Goal: Book appointment/travel/reservation

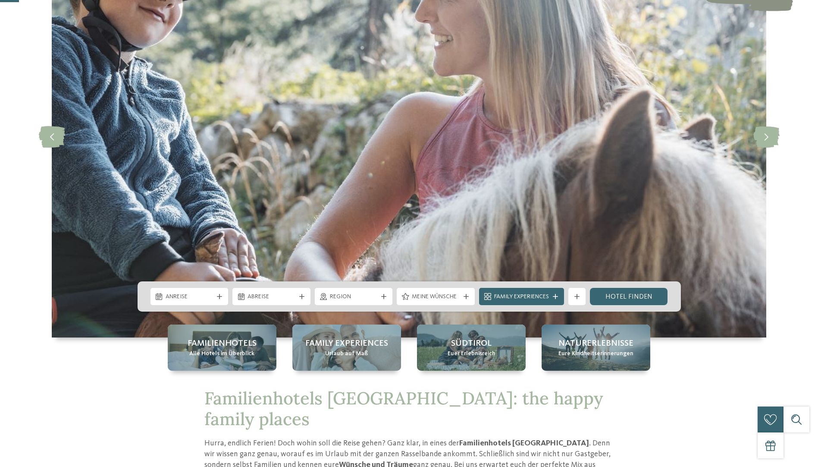
scroll to position [183, 0]
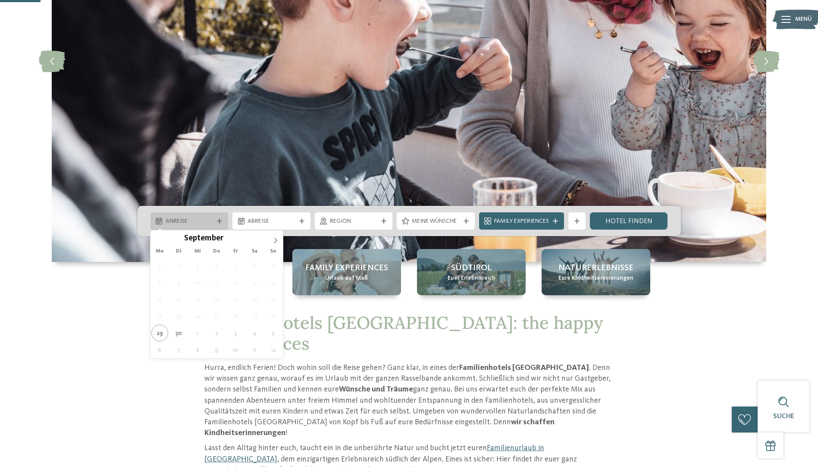
click at [222, 221] on div at bounding box center [219, 220] width 9 height 5
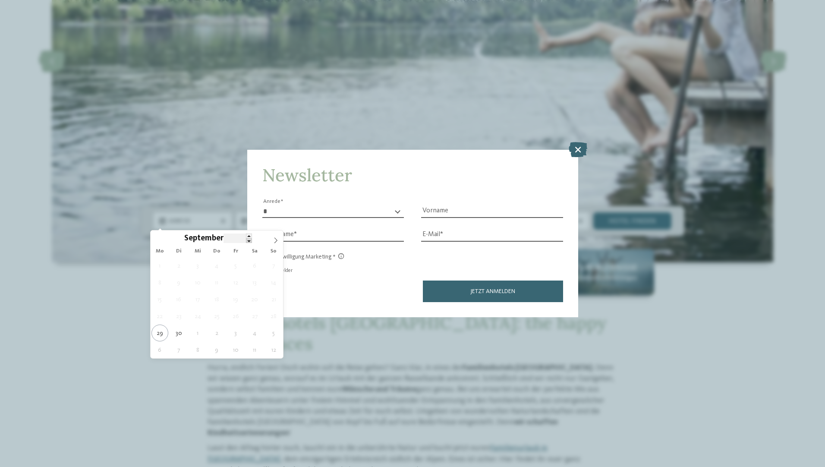
click at [247, 242] on span at bounding box center [249, 240] width 6 height 5
type input "****"
click at [248, 236] on span at bounding box center [249, 235] width 6 height 5
click at [158, 239] on icon at bounding box center [158, 240] width 6 height 6
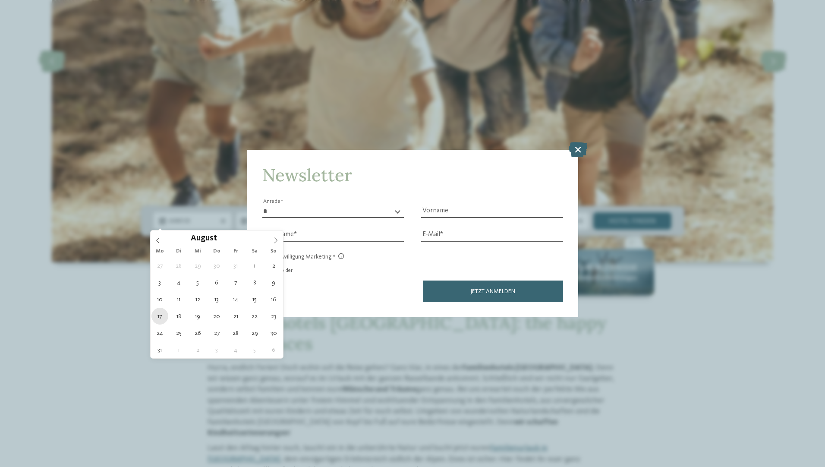
type div "[DATE]"
type input "****"
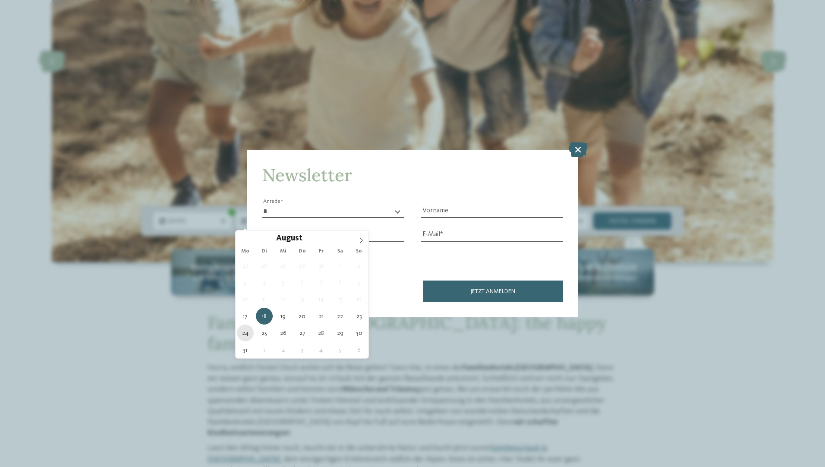
type div "[DATE]"
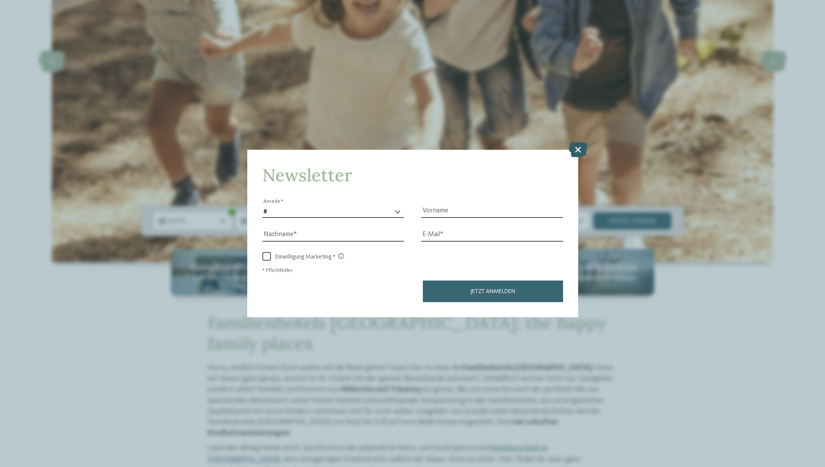
click at [580, 146] on icon at bounding box center [577, 148] width 19 height 15
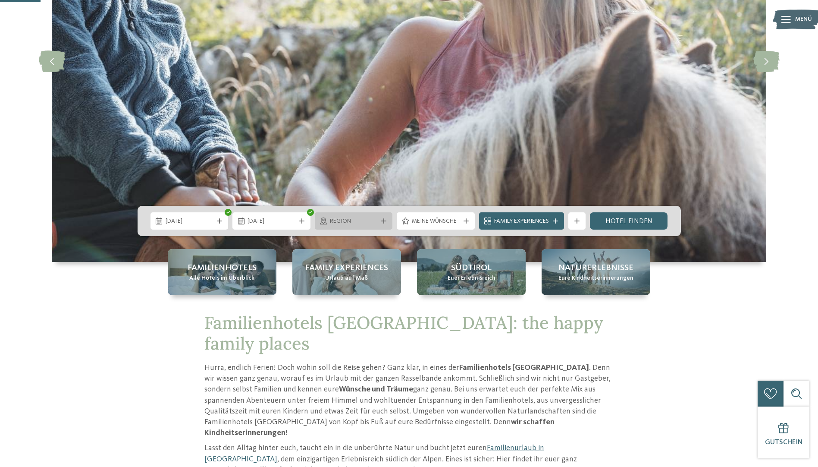
click at [383, 221] on icon at bounding box center [383, 220] width 5 height 5
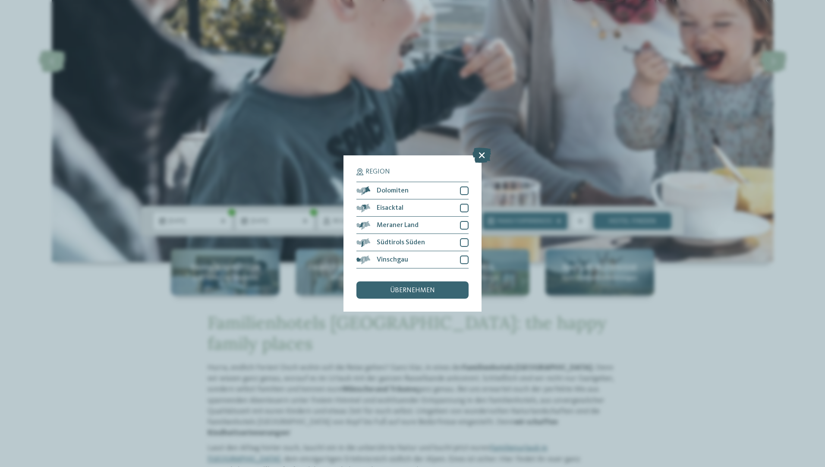
click at [481, 153] on icon at bounding box center [481, 155] width 19 height 15
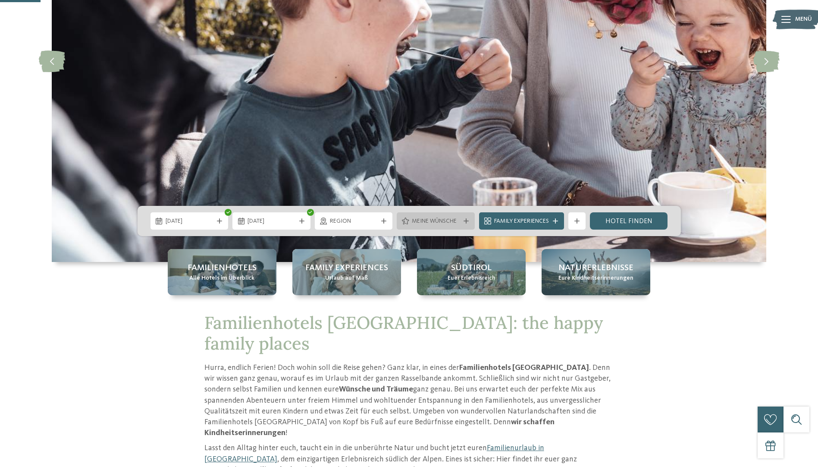
click at [464, 220] on icon at bounding box center [466, 220] width 5 height 5
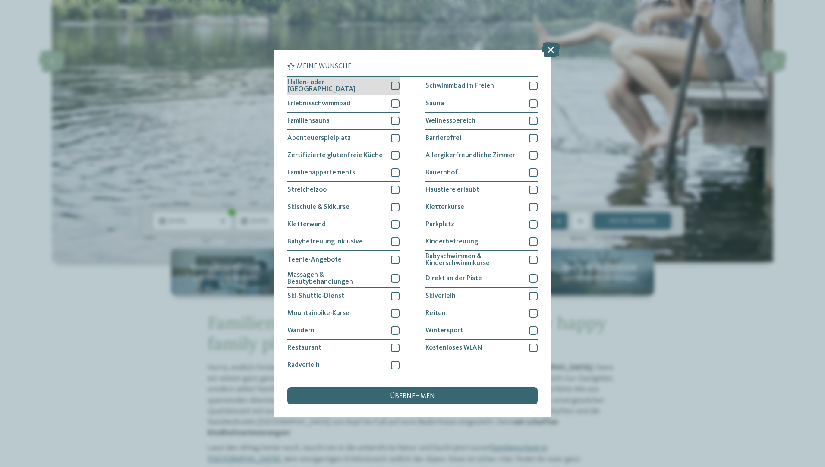
click at [392, 83] on div at bounding box center [395, 86] width 9 height 9
click at [532, 85] on div at bounding box center [533, 86] width 9 height 9
click at [394, 170] on div at bounding box center [395, 172] width 9 height 9
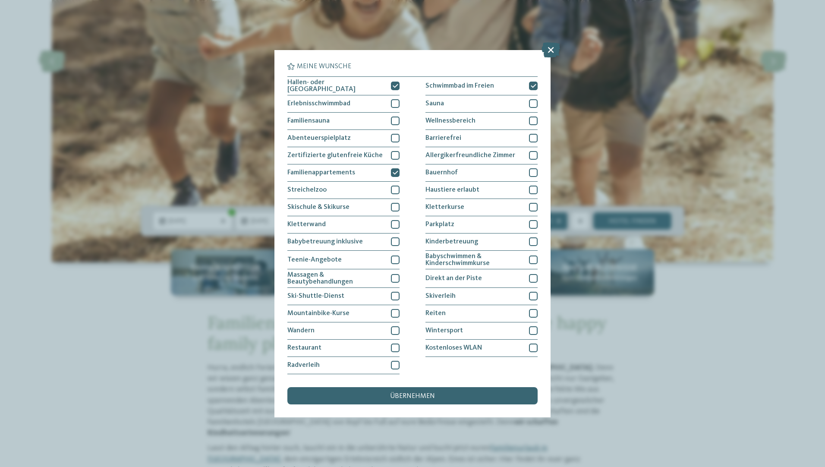
click at [401, 329] on div "Hallen- oder [GEOGRAPHIC_DATA] Schwimmbad im Freien Erlebnisschwimmbad" at bounding box center [412, 225] width 250 height 298
click at [393, 330] on div at bounding box center [395, 330] width 9 height 9
click at [395, 349] on div at bounding box center [395, 347] width 9 height 9
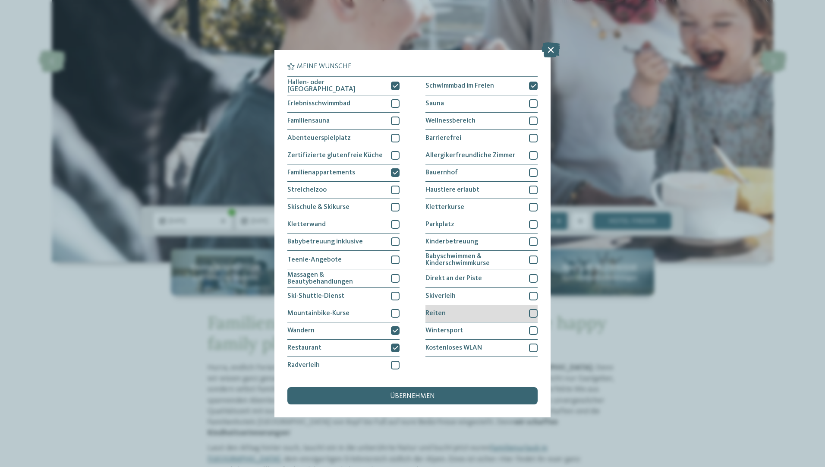
click at [529, 312] on div at bounding box center [533, 313] width 9 height 9
click at [481, 392] on div "übernehmen" at bounding box center [412, 395] width 250 height 17
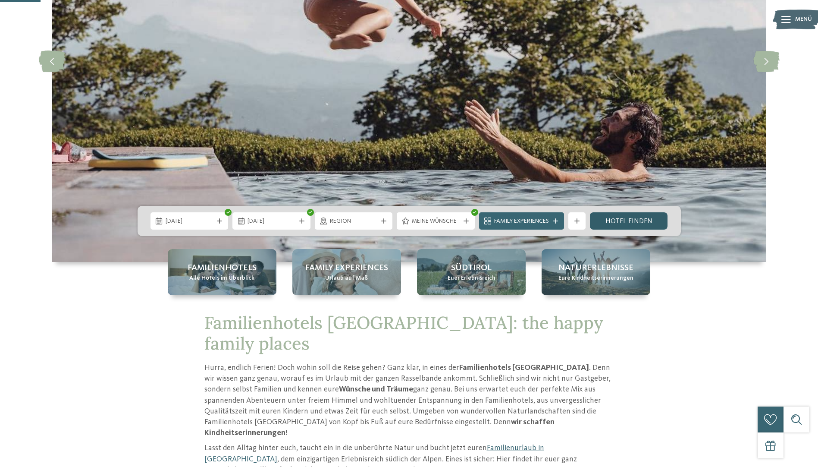
click at [650, 213] on link "Hotel finden" at bounding box center [629, 220] width 78 height 17
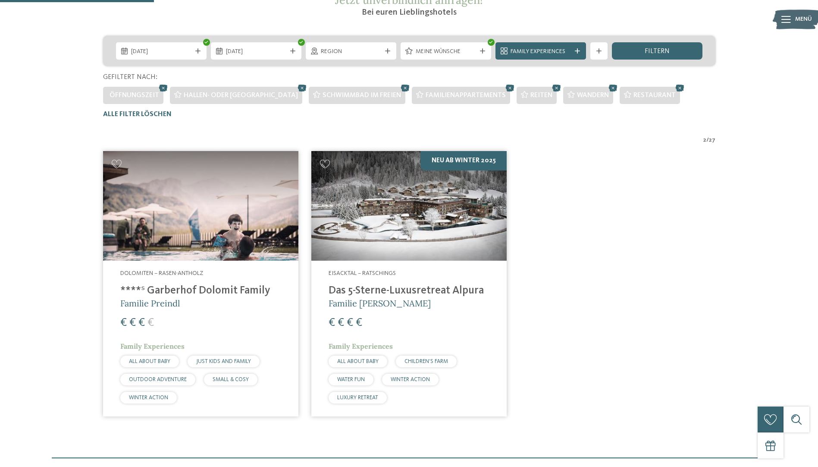
scroll to position [121, 0]
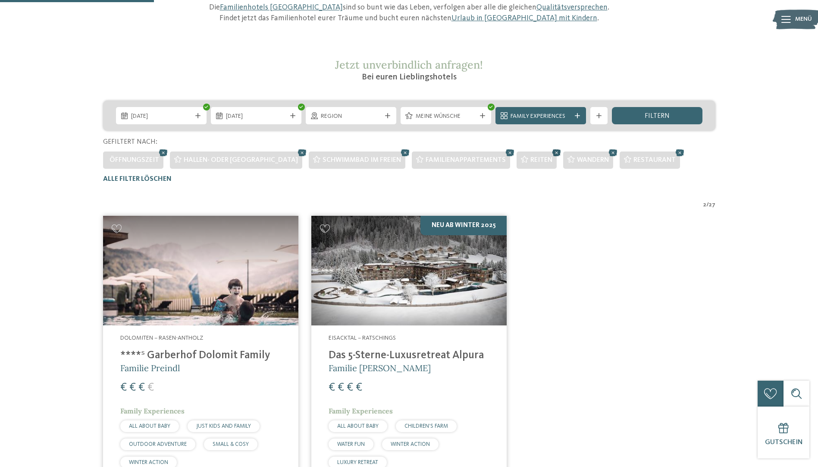
click at [550, 151] on icon at bounding box center [556, 152] width 13 height 11
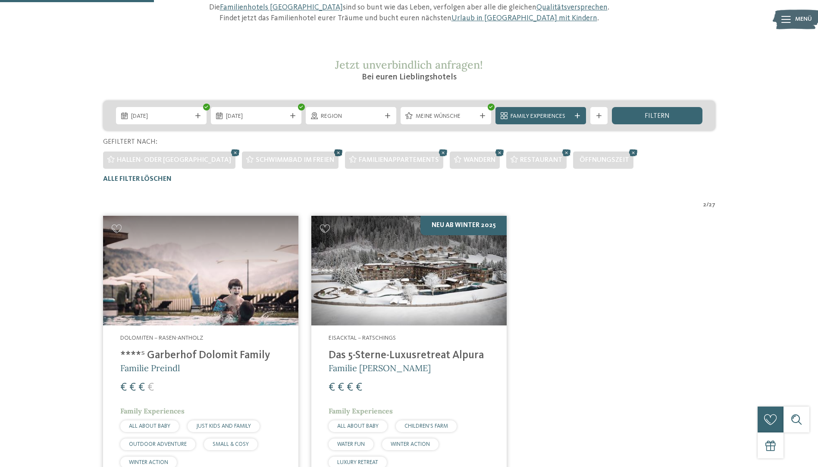
click at [332, 151] on icon at bounding box center [338, 152] width 13 height 11
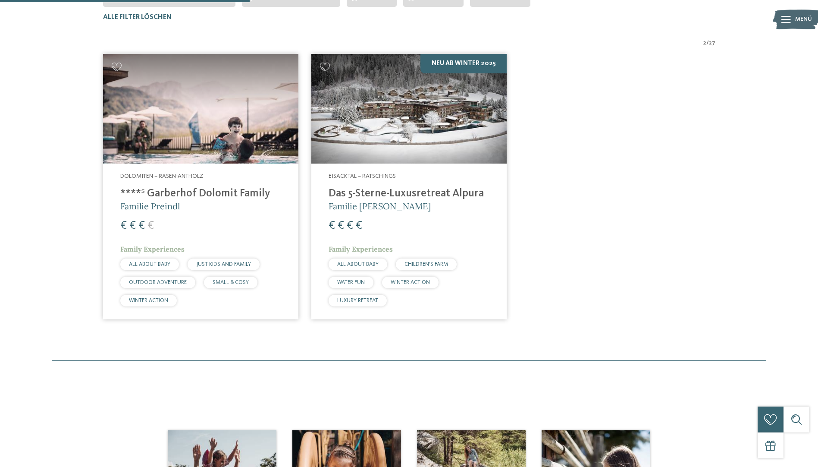
scroll to position [154, 0]
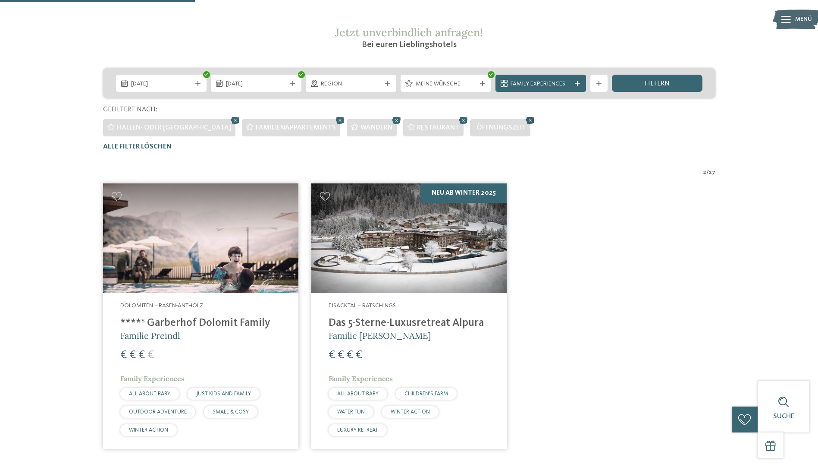
click at [524, 120] on icon at bounding box center [530, 120] width 13 height 11
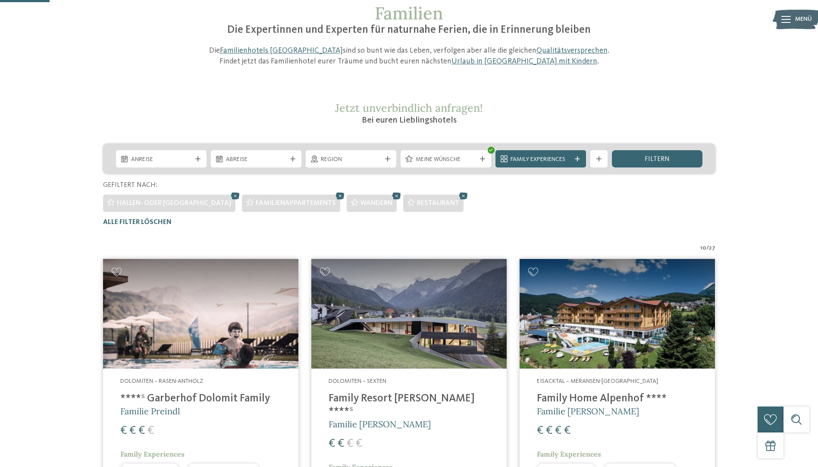
scroll to position [0, 0]
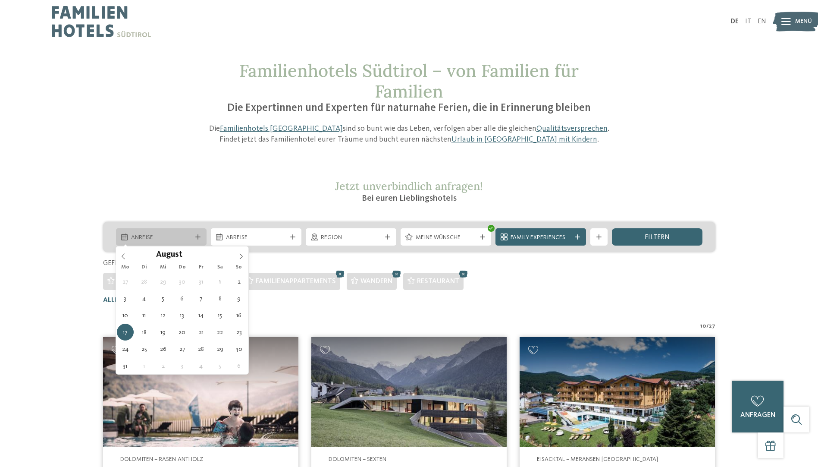
click at [191, 236] on span "Anreise" at bounding box center [161, 237] width 60 height 9
type div "[DATE]"
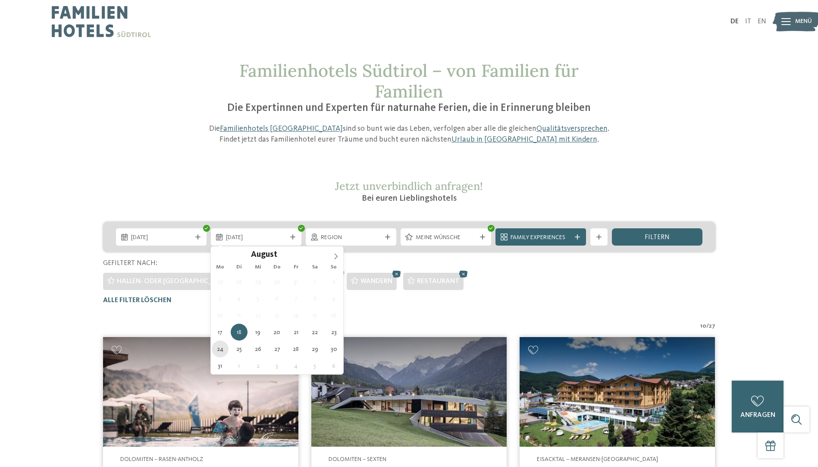
type div "[DATE]"
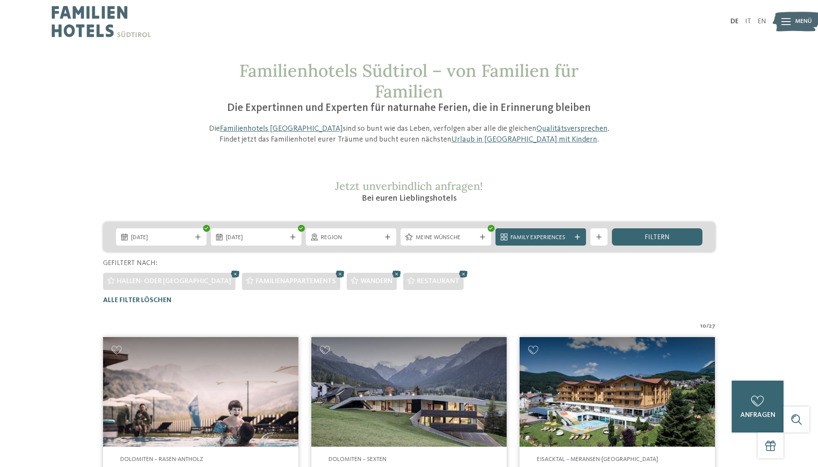
drag, startPoint x: 220, startPoint y: 351, endPoint x: 235, endPoint y: 345, distance: 16.3
click at [481, 235] on icon at bounding box center [482, 236] width 5 height 5
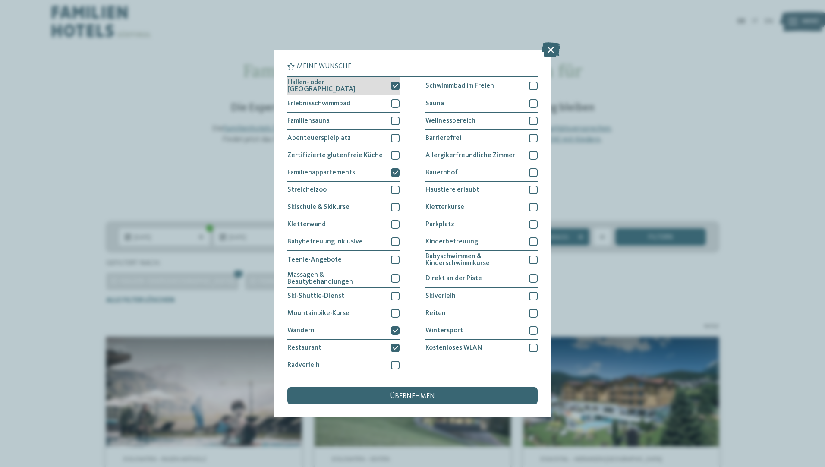
click at [394, 82] on div at bounding box center [395, 86] width 9 height 9
click at [396, 173] on icon at bounding box center [395, 172] width 6 height 5
click at [396, 326] on div at bounding box center [395, 330] width 9 height 9
click at [395, 346] on icon at bounding box center [395, 347] width 6 height 5
click at [439, 396] on div "übernehmen" at bounding box center [412, 395] width 250 height 17
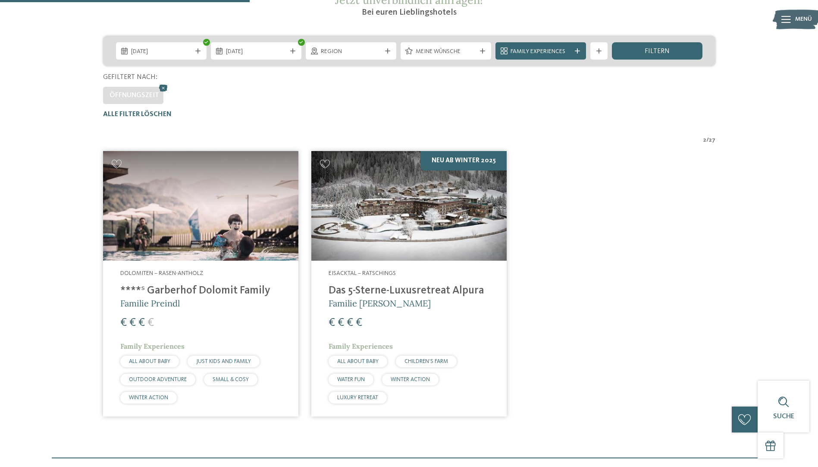
scroll to position [272, 0]
